Goal: Transaction & Acquisition: Purchase product/service

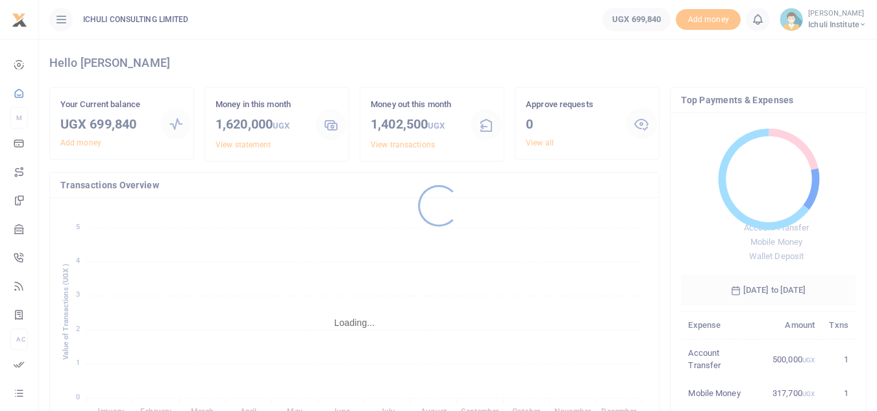
scroll to position [10, 10]
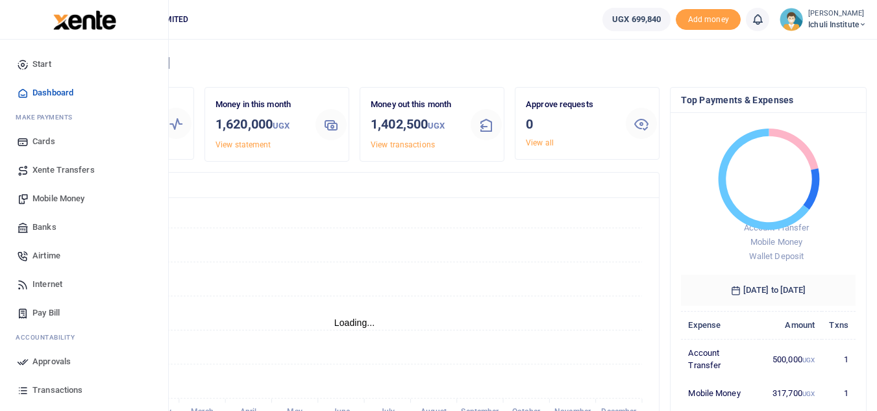
click at [64, 197] on span "Mobile Money" at bounding box center [58, 198] width 52 height 13
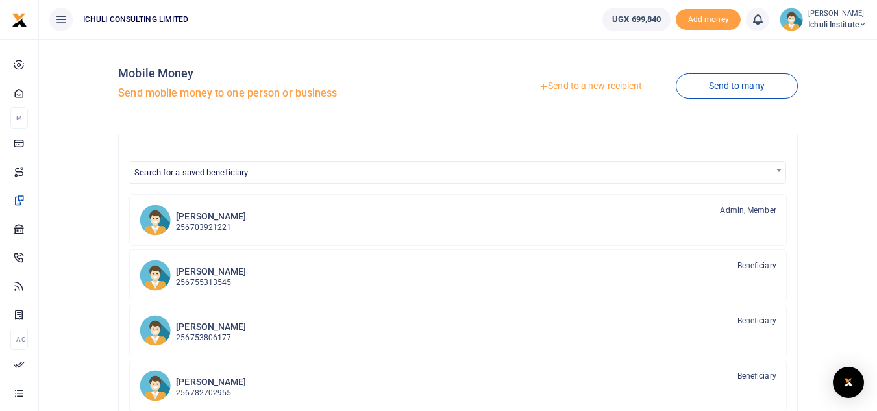
click at [596, 88] on link "Send to a new recipient" at bounding box center [590, 86] width 169 height 23
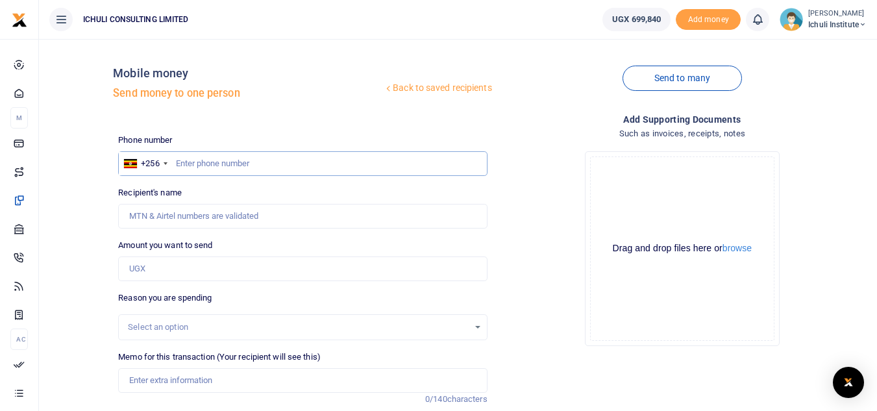
click at [243, 160] on input "text" at bounding box center [302, 163] width 369 height 25
type input "702655784"
type input "[PERSON_NAME]"
type input "702655784"
click at [249, 276] on input "Amount you want to send" at bounding box center [302, 268] width 369 height 25
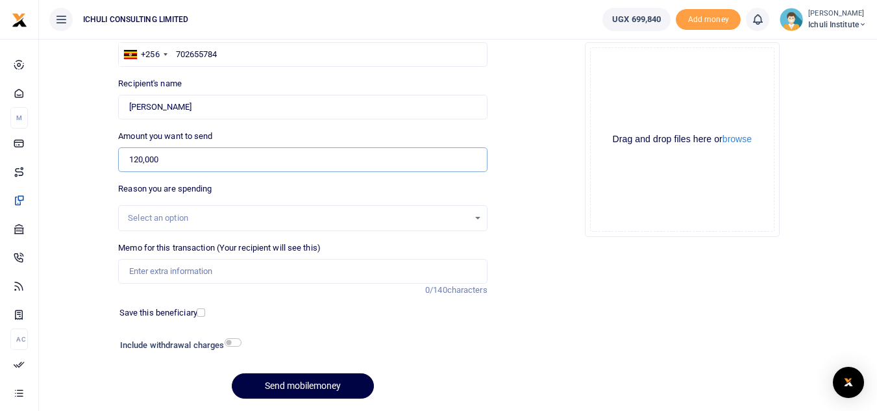
scroll to position [124, 0]
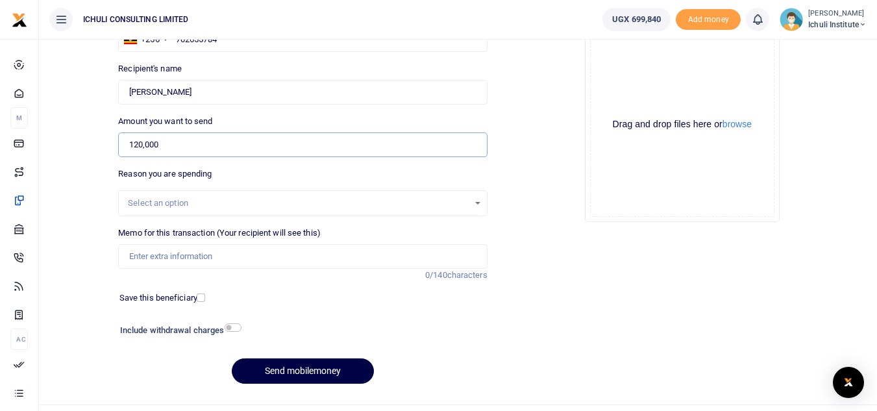
type input "120,000"
click at [436, 201] on div "Select an option" at bounding box center [298, 203] width 340 height 13
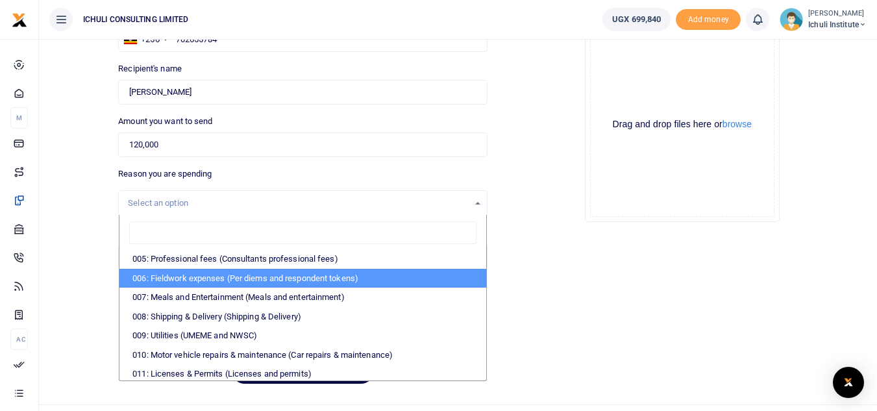
scroll to position [81, 0]
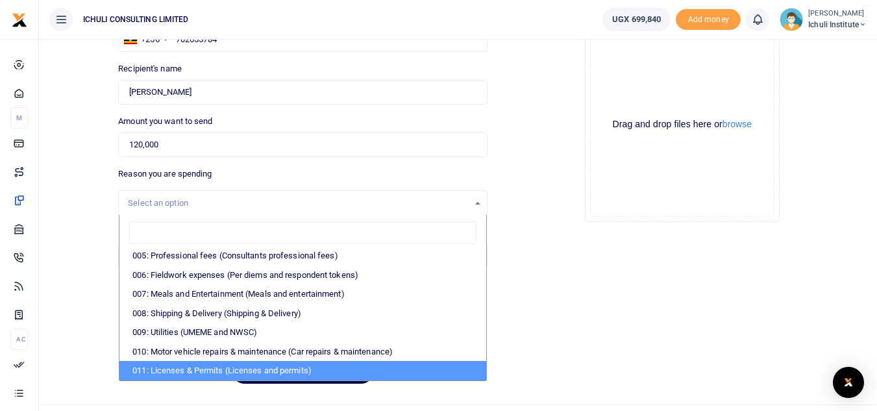
click at [336, 367] on li "011: Licenses & Permits (Licenses and permits)" at bounding box center [302, 370] width 366 height 19
select select "3748"
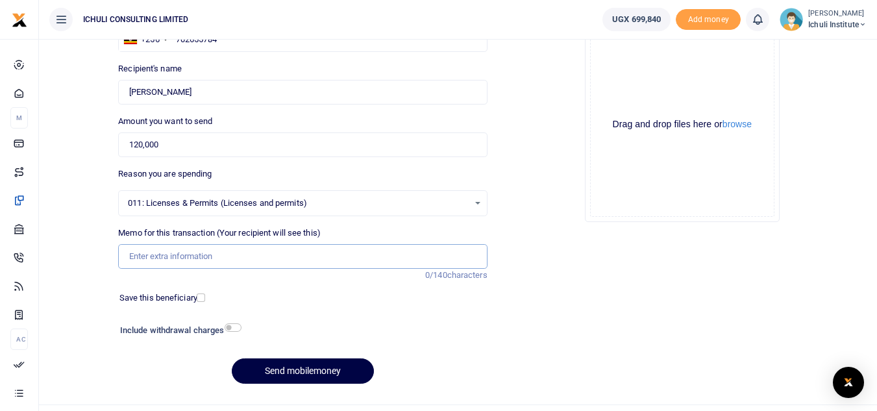
click at [232, 258] on input "Memo for this transaction (Your recipient will see this)" at bounding box center [302, 256] width 369 height 25
type input "Tori citizenship fees"
click at [327, 370] on button "Send mobilemoney" at bounding box center [303, 370] width 142 height 25
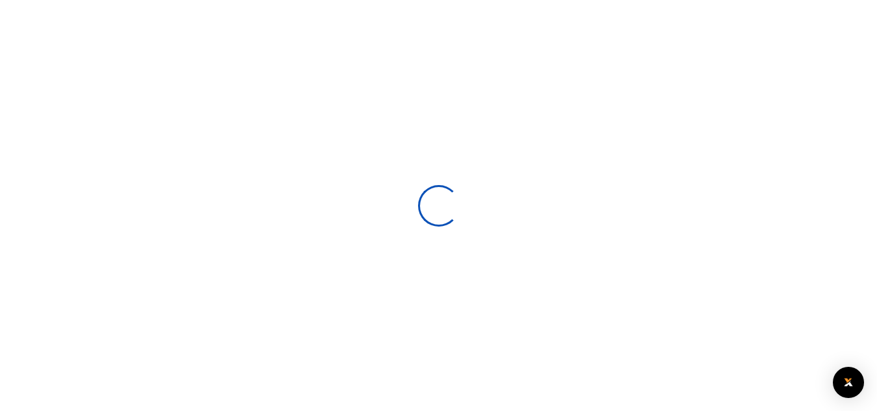
scroll to position [124, 0]
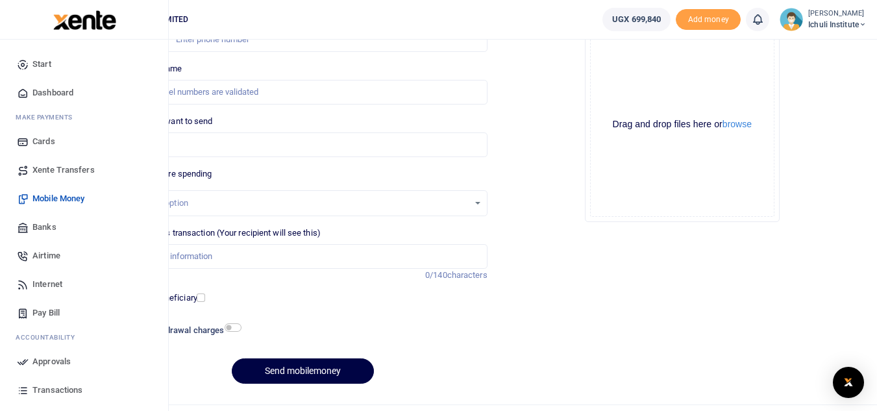
click at [51, 360] on span "Approvals" at bounding box center [51, 361] width 38 height 13
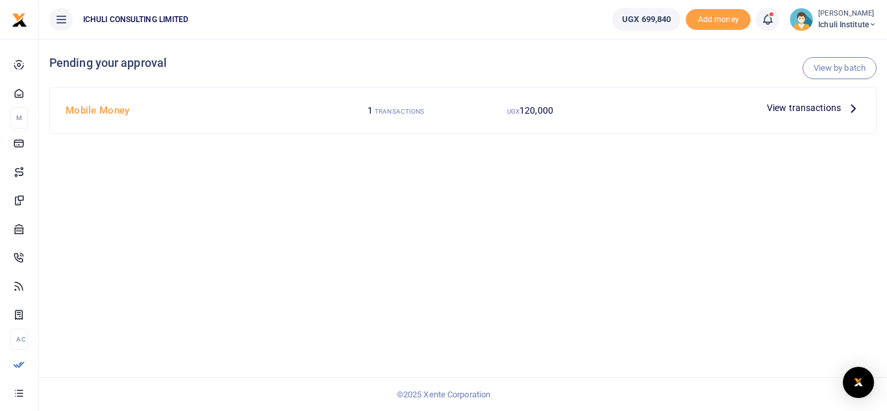
click at [852, 107] on icon at bounding box center [853, 108] width 14 height 14
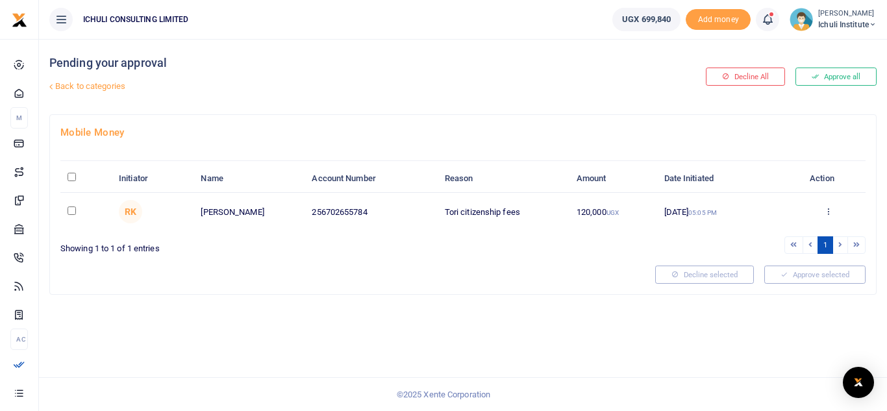
click at [73, 212] on input "checkbox" at bounding box center [71, 210] width 8 height 8
checkbox input "true"
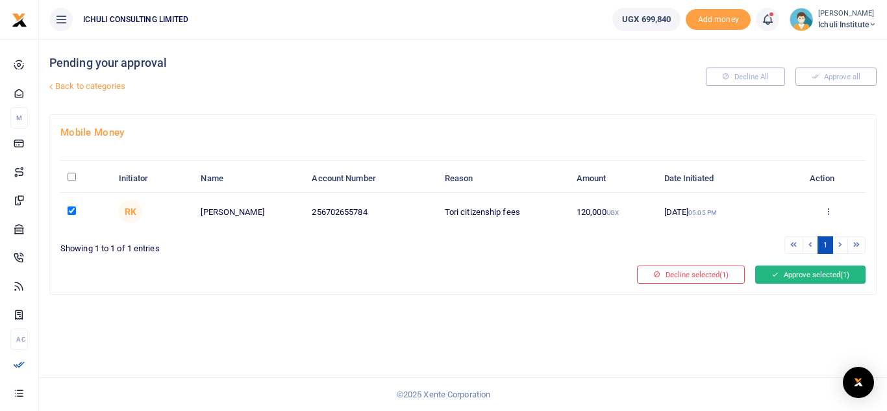
click at [815, 271] on button "Approve selected (1)" at bounding box center [810, 274] width 110 height 18
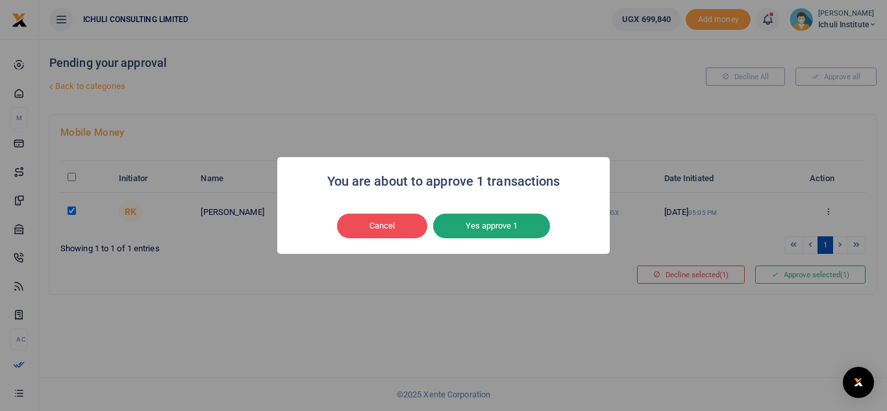
click at [527, 224] on button "Yes approve 1" at bounding box center [491, 226] width 117 height 25
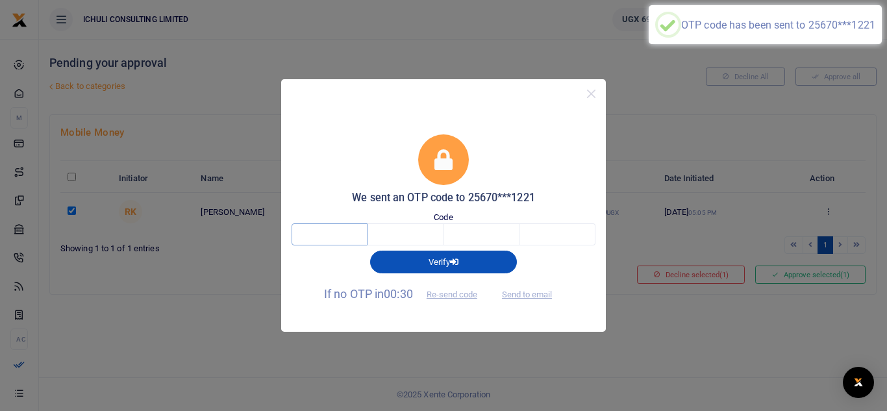
click at [325, 236] on input "text" at bounding box center [329, 234] width 76 height 22
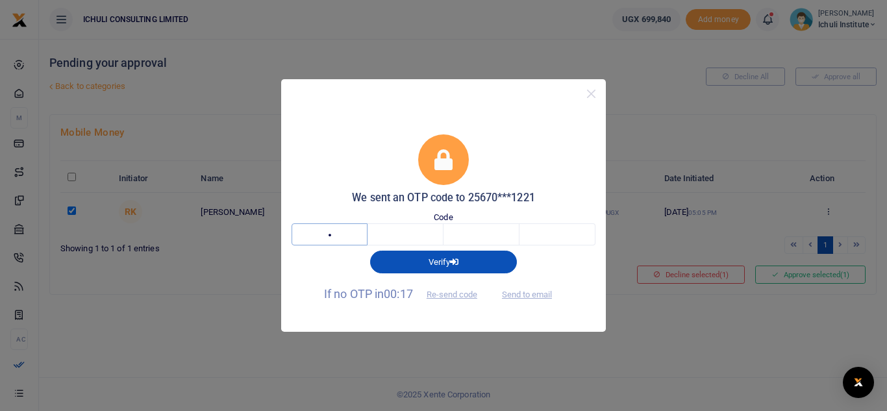
type input "4"
type input "9"
type input "7"
